Goal: Find specific page/section: Find specific page/section

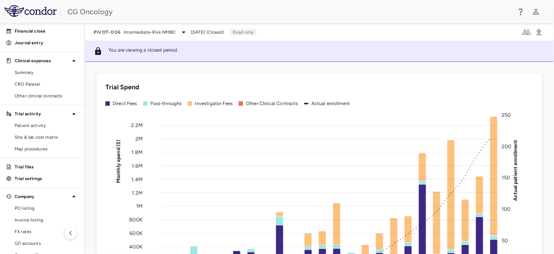
scroll to position [78, 0]
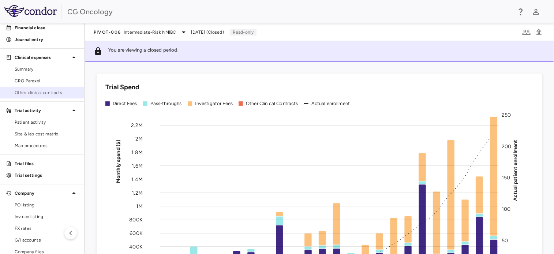
click at [49, 91] on span "Other clinical contracts" at bounding box center [47, 92] width 64 height 7
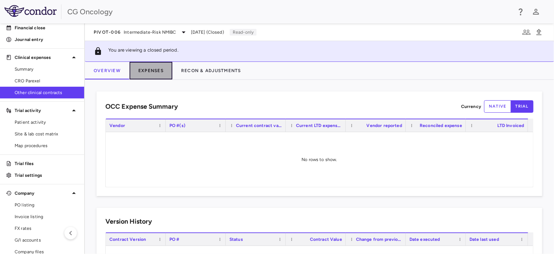
click at [151, 72] on button "Expenses" at bounding box center [151, 71] width 43 height 18
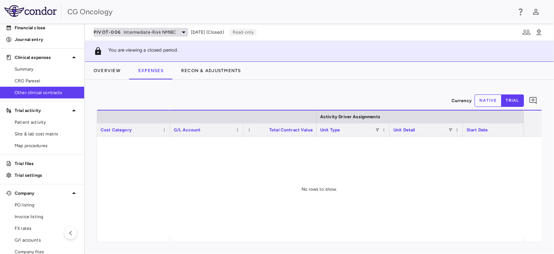
click at [182, 31] on icon at bounding box center [184, 32] width 4 height 2
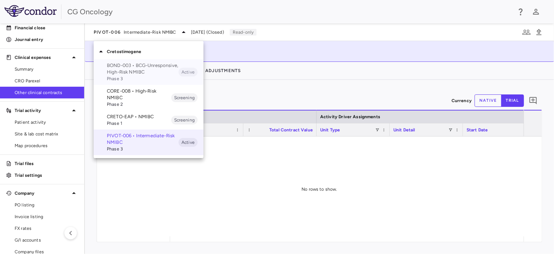
click at [156, 70] on p "BOND-003 • BCG-Unresponsive, High-Risk NMIBC" at bounding box center [143, 68] width 72 height 13
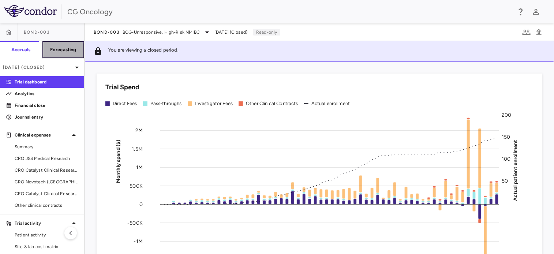
click at [57, 55] on button "Forecasting" at bounding box center [63, 50] width 42 height 18
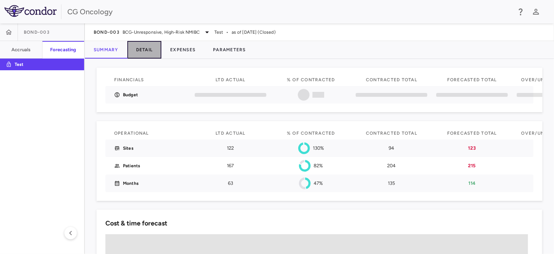
click at [145, 51] on button "Detail" at bounding box center [144, 50] width 34 height 18
